Goal: Navigation & Orientation: Understand site structure

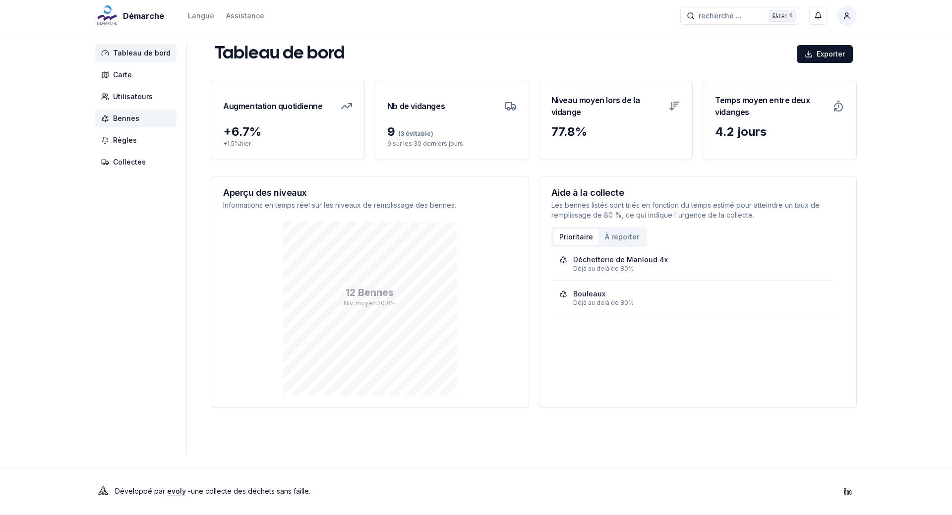
click at [142, 122] on span "Bennes" at bounding box center [135, 119] width 81 height 18
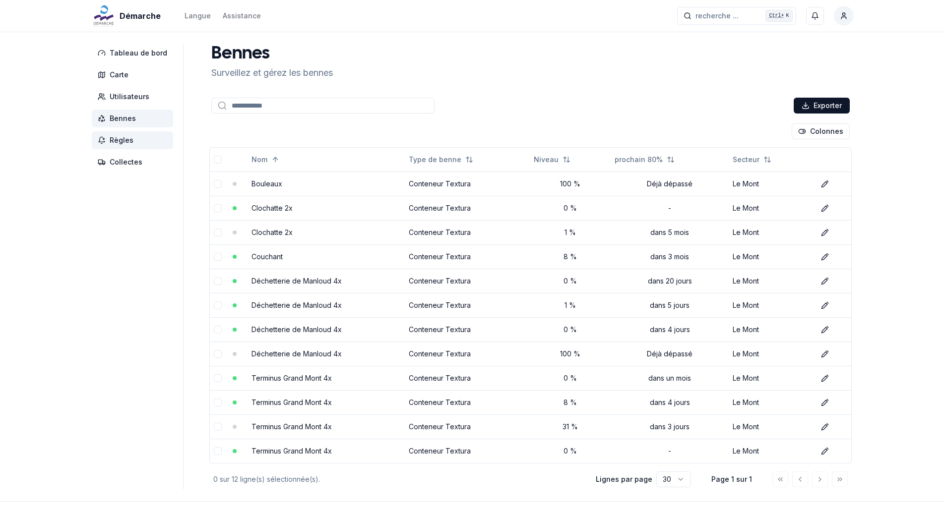
click at [129, 143] on span "Règles" at bounding box center [122, 140] width 24 height 10
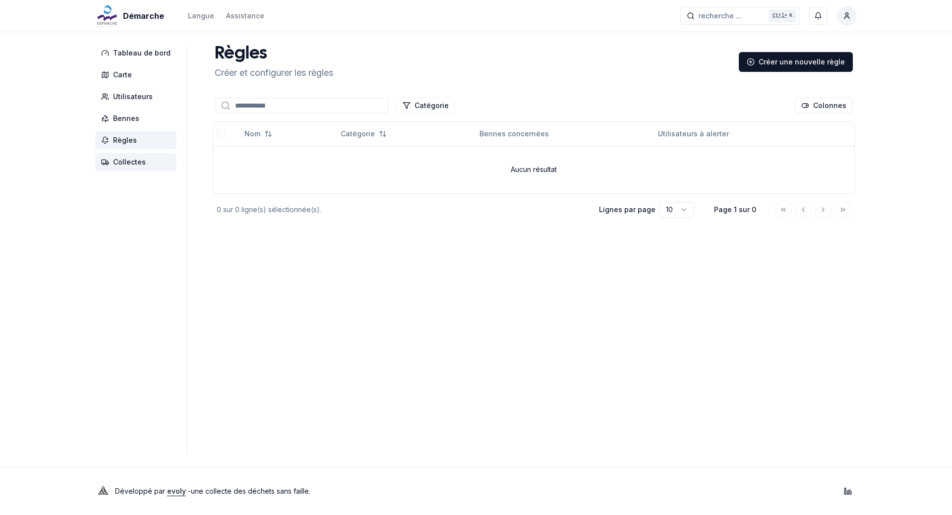
click at [137, 161] on span "Collectes" at bounding box center [129, 162] width 33 height 10
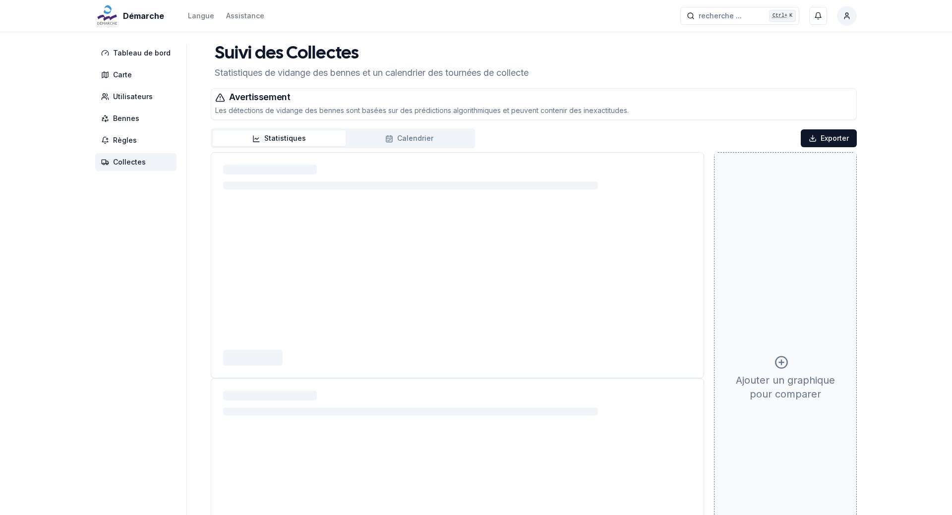
click at [289, 138] on button "Statistiques" at bounding box center [279, 138] width 133 height 16
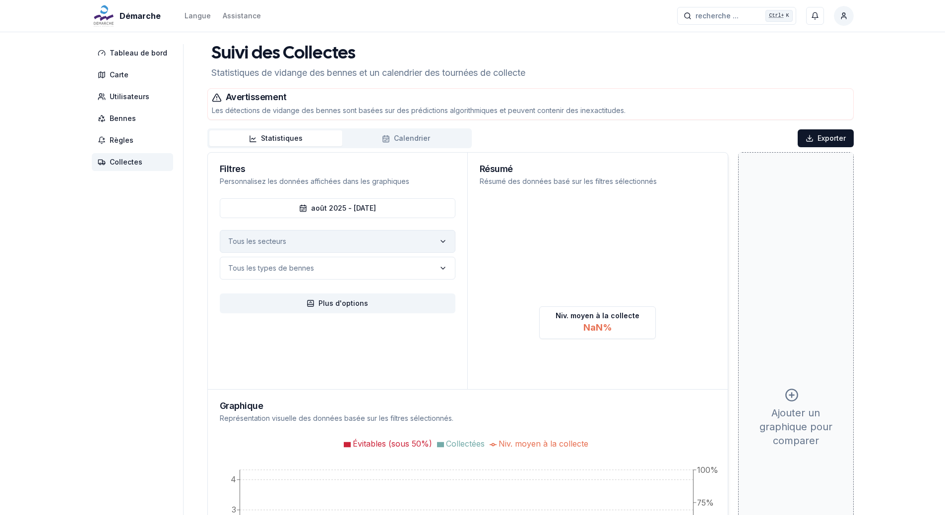
click at [443, 241] on icon "label" at bounding box center [443, 242] width 8 height 8
click at [130, 70] on span "Carte" at bounding box center [132, 75] width 81 height 18
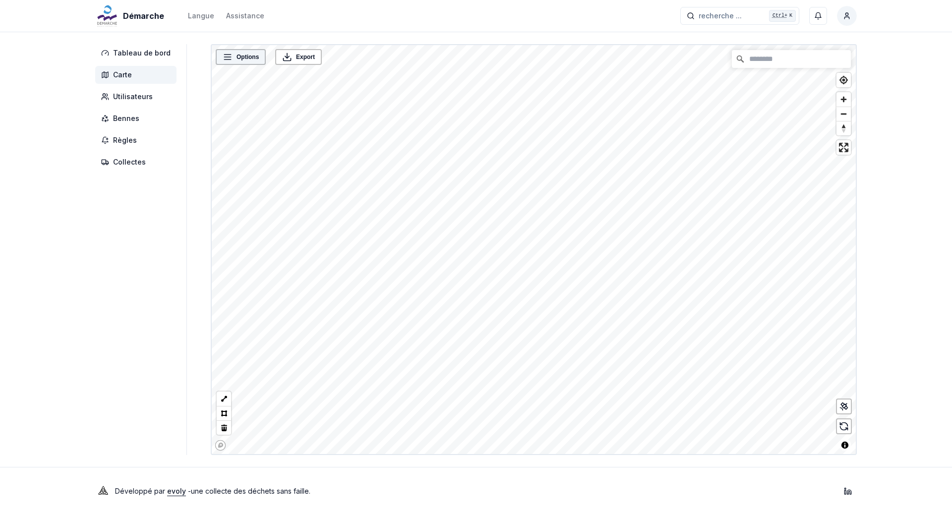
click at [237, 59] on span "Options" at bounding box center [248, 57] width 22 height 10
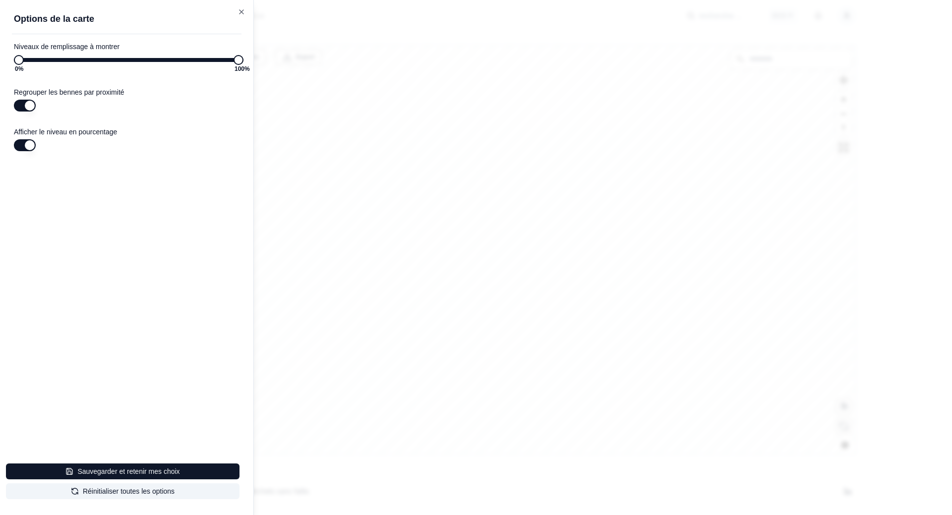
click at [417, 248] on div at bounding box center [476, 257] width 952 height 515
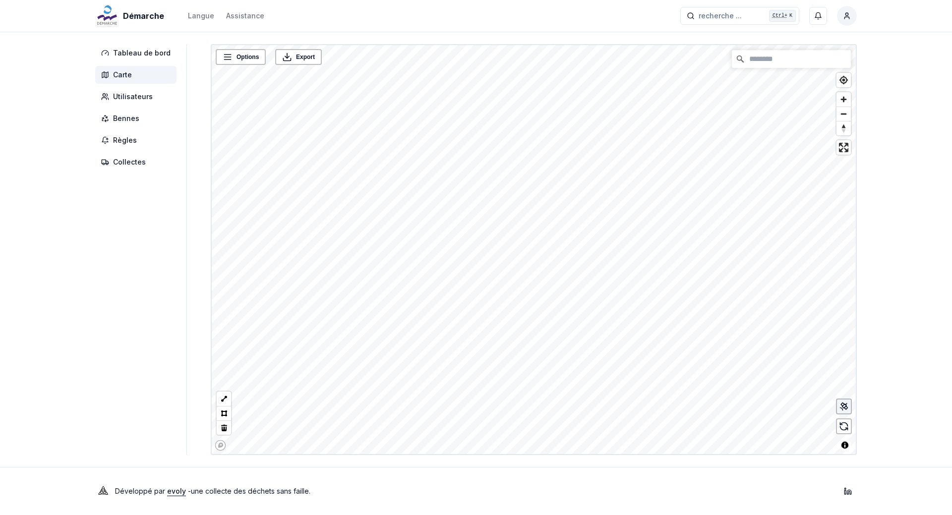
click at [844, 406] on icon at bounding box center [844, 407] width 10 height 10
click at [655, 240] on circle "Map marker" at bounding box center [654, 242] width 11 height 11
click at [137, 120] on span "Bennes" at bounding box center [126, 119] width 26 height 10
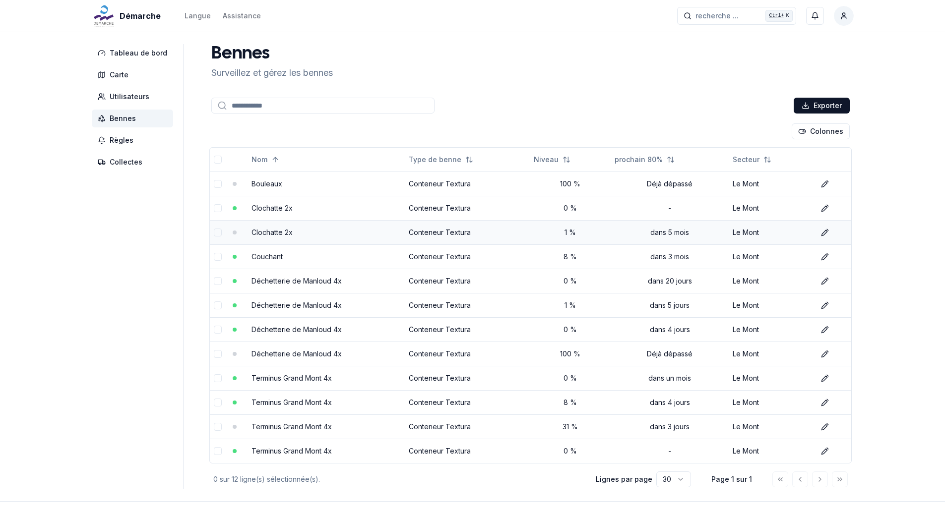
scroll to position [34, 0]
